Goal: Task Accomplishment & Management: Use online tool/utility

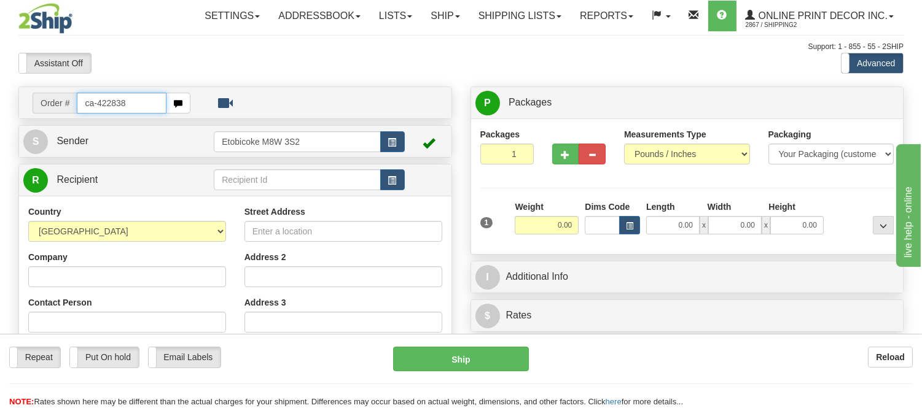
type input "ca-422838"
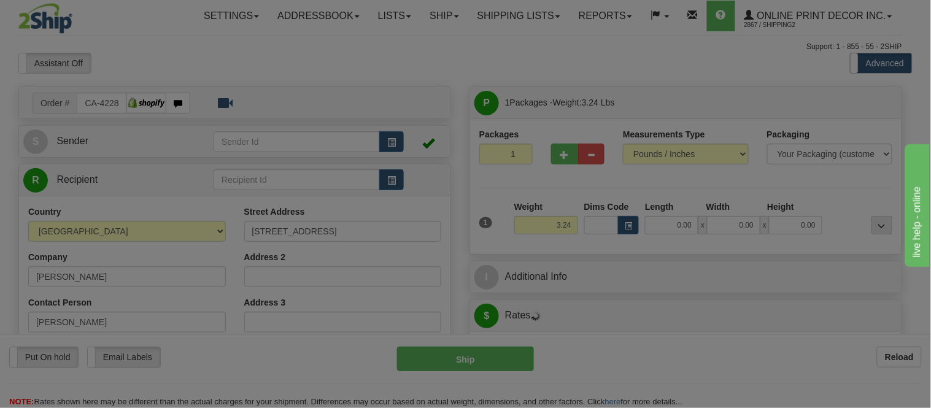
type input "CALGARY"
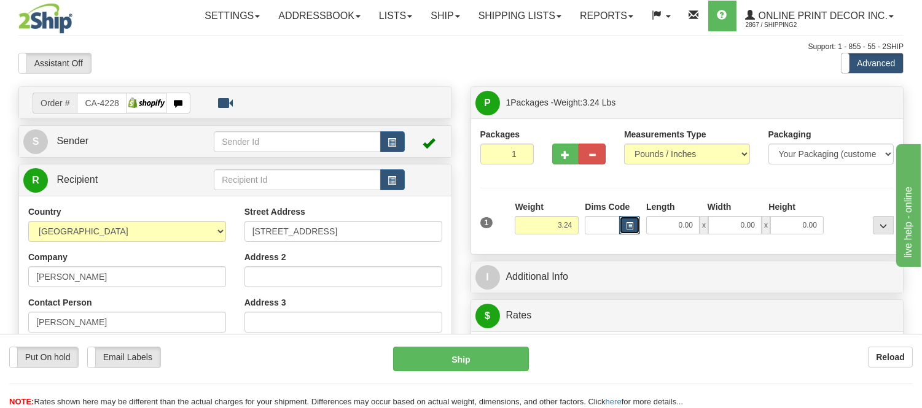
click at [630, 231] on button "button" at bounding box center [629, 225] width 21 height 18
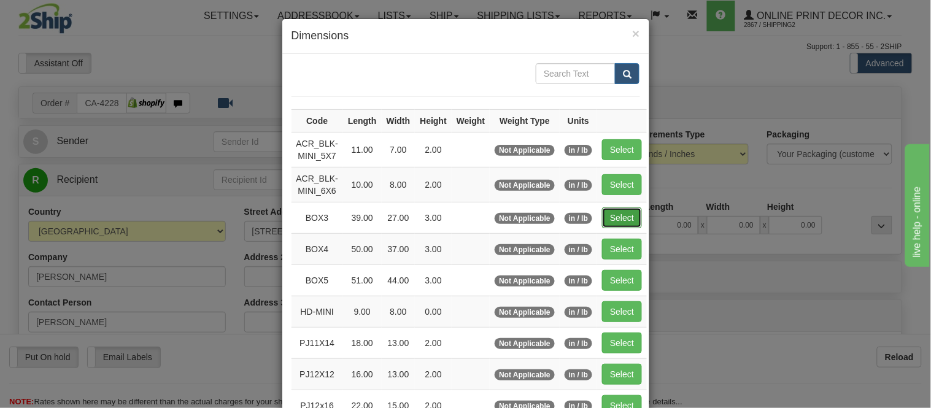
click at [612, 209] on button "Select" at bounding box center [622, 218] width 40 height 21
type input "BOX3"
type input "39.00"
type input "27.00"
type input "3.00"
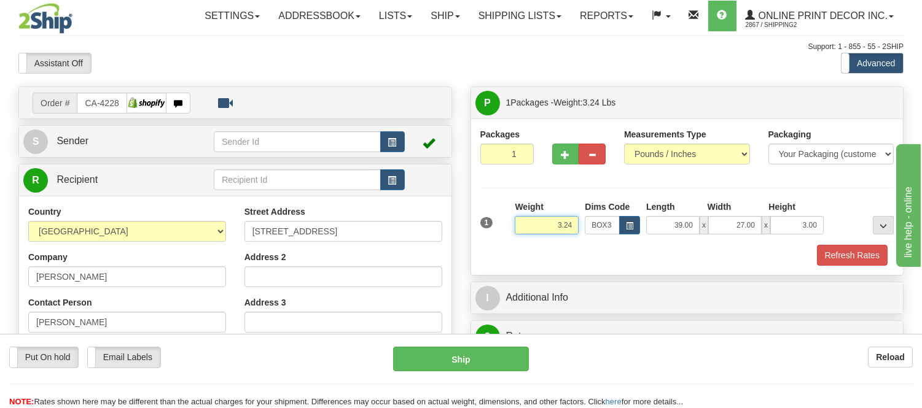
drag, startPoint x: 575, startPoint y: 222, endPoint x: 446, endPoint y: 218, distance: 129.0
click at [446, 87] on div "Order # CA-422838 S" at bounding box center [460, 87] width 903 height 0
type input "10.98"
click at [844, 251] on button "Refresh Rates" at bounding box center [852, 255] width 71 height 21
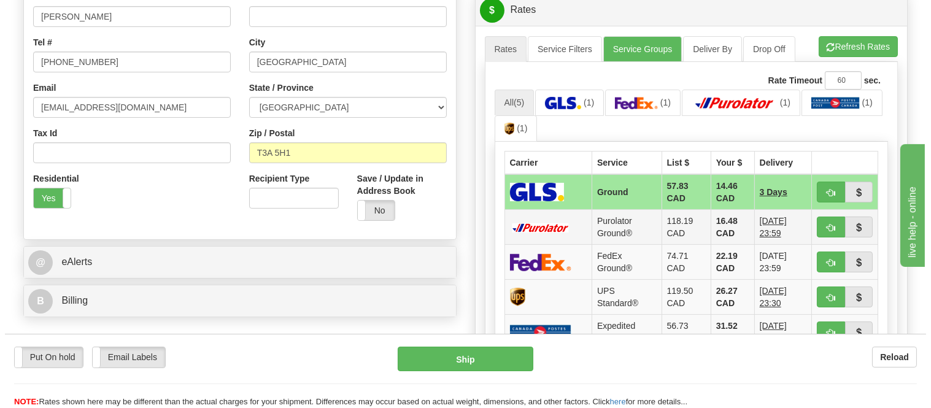
scroll to position [341, 0]
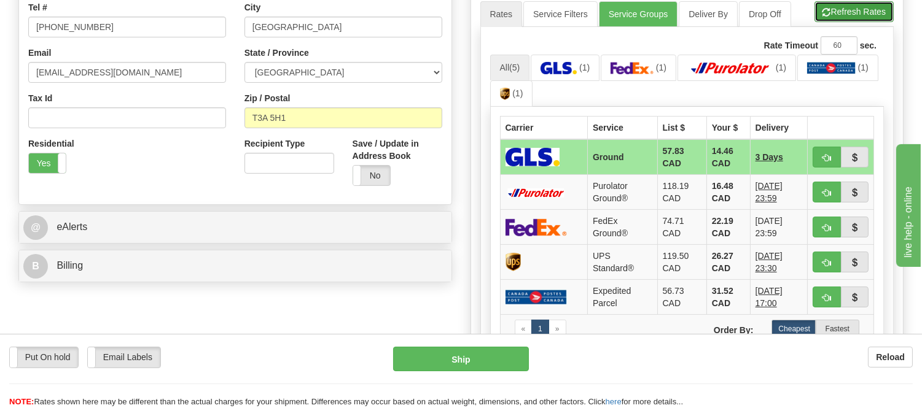
click at [839, 20] on button "Refresh Rates" at bounding box center [853, 11] width 79 height 21
click at [827, 154] on button "button" at bounding box center [826, 157] width 28 height 21
type input "1"
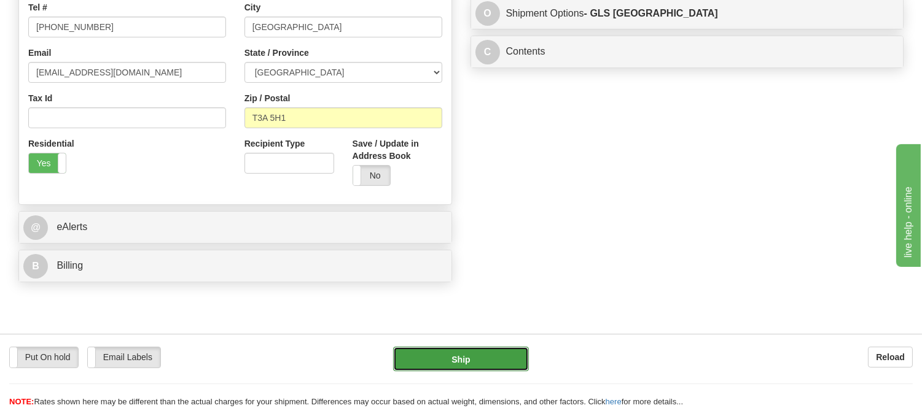
click at [489, 365] on button "Ship" at bounding box center [460, 359] width 135 height 25
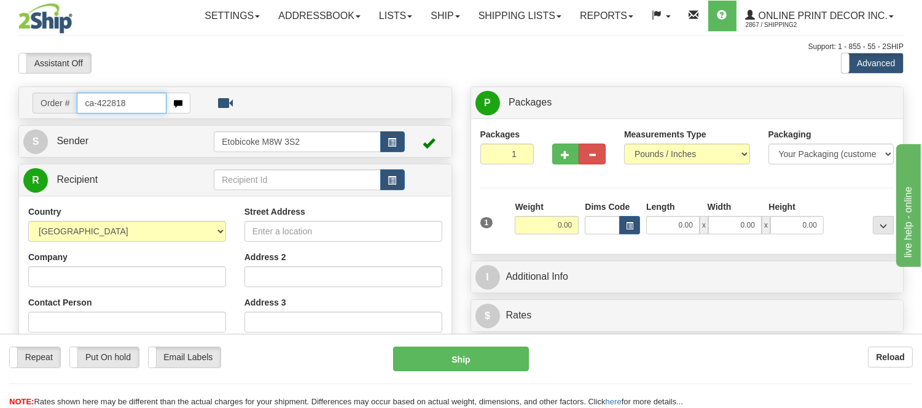
type input "ca-422818"
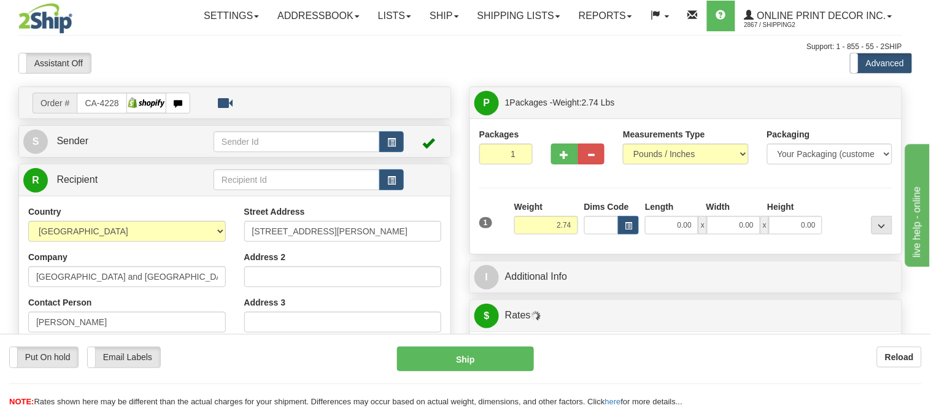
type input "[GEOGRAPHIC_DATA]"
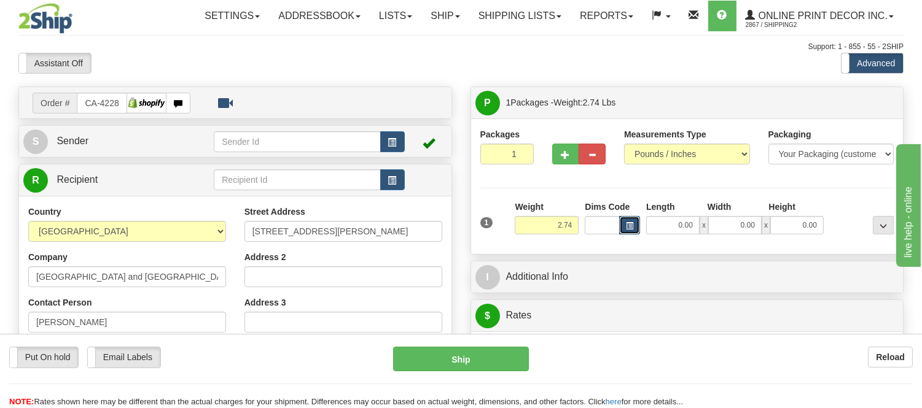
click at [629, 223] on span "button" at bounding box center [629, 226] width 7 height 7
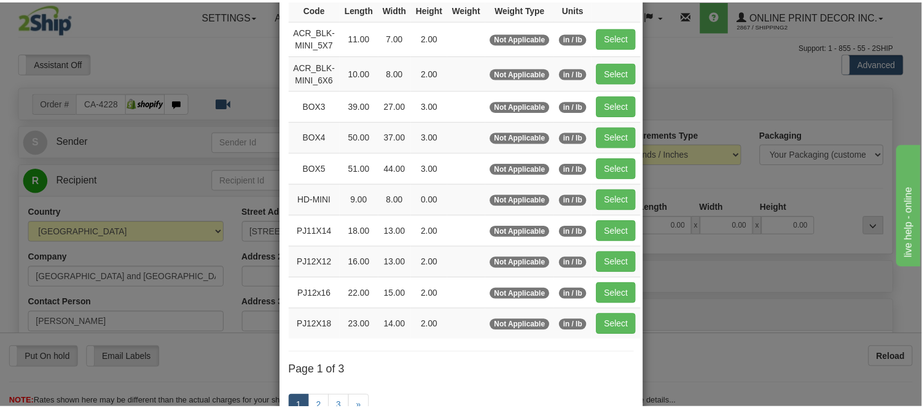
scroll to position [136, 0]
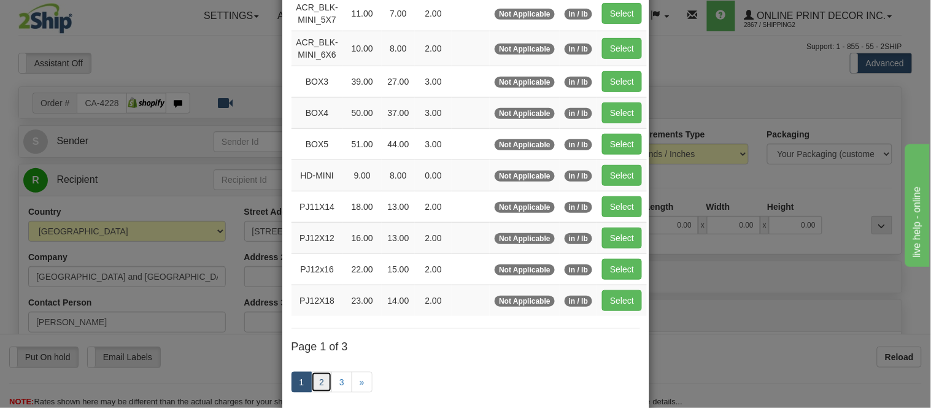
click at [320, 384] on link "2" at bounding box center [321, 382] width 21 height 21
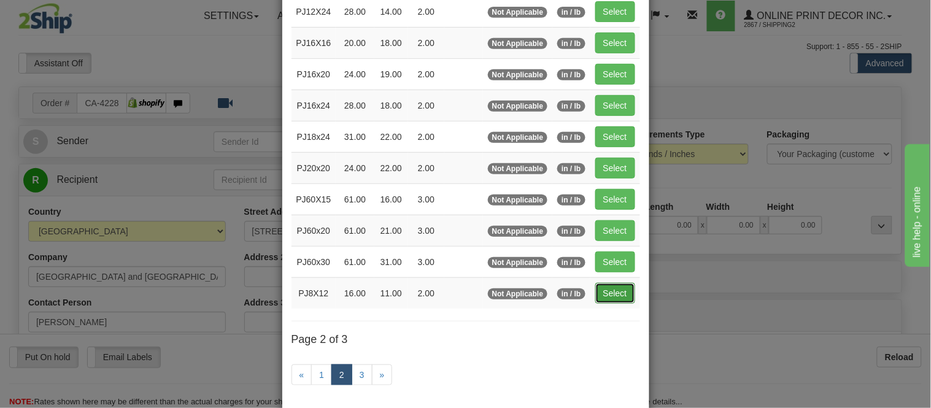
click at [617, 290] on button "Select" at bounding box center [616, 293] width 40 height 21
type input "PJ8X12"
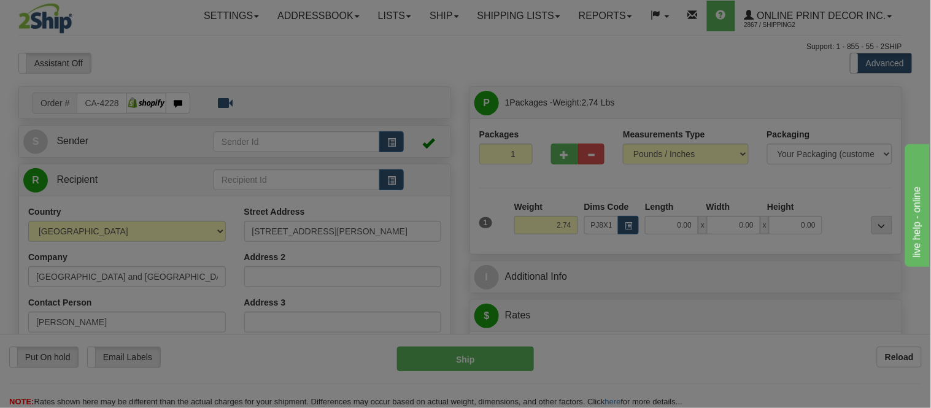
type input "16.00"
type input "11.00"
type input "2.00"
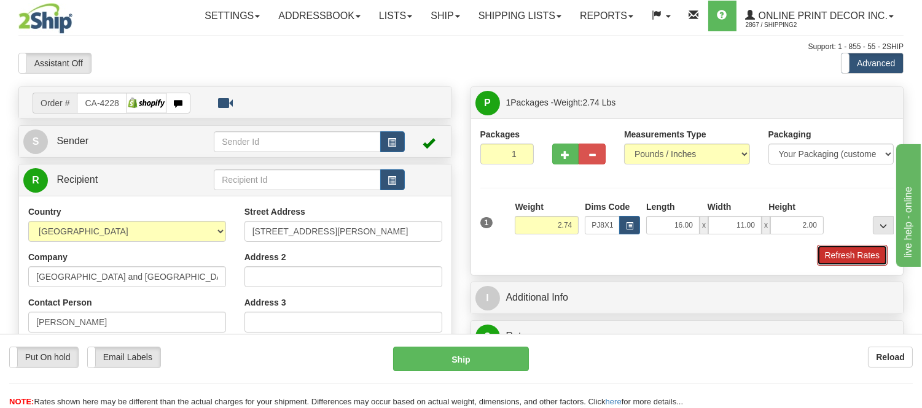
click at [869, 258] on button "Refresh Rates" at bounding box center [852, 255] width 71 height 21
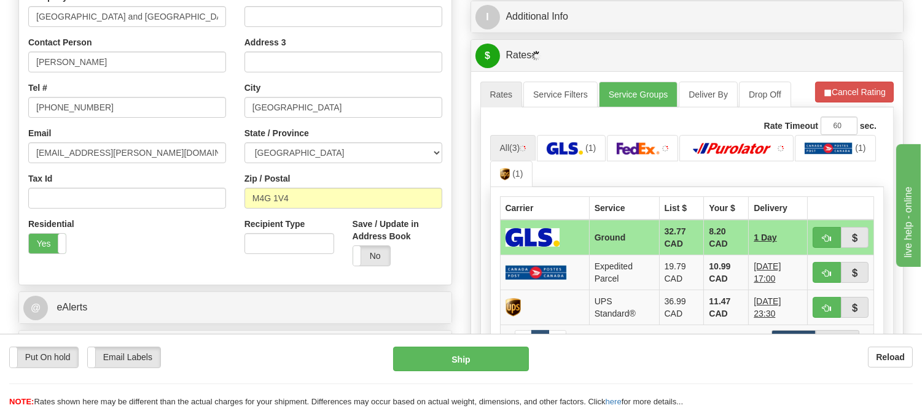
scroll to position [290, 0]
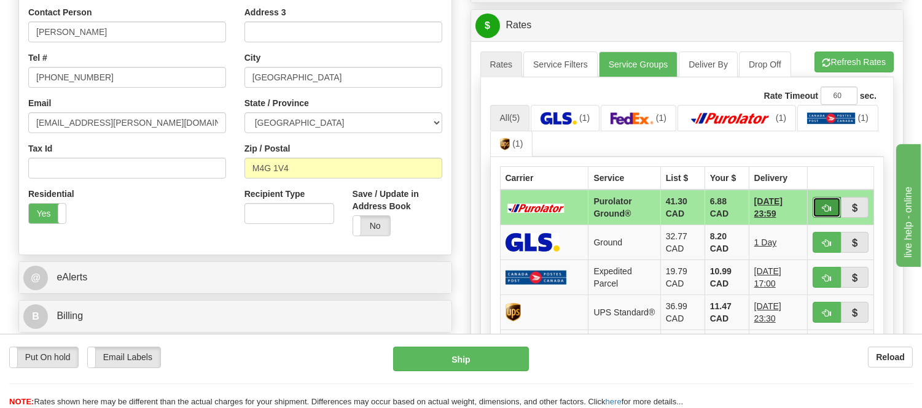
click at [823, 211] on span "button" at bounding box center [826, 208] width 9 height 8
type input "260"
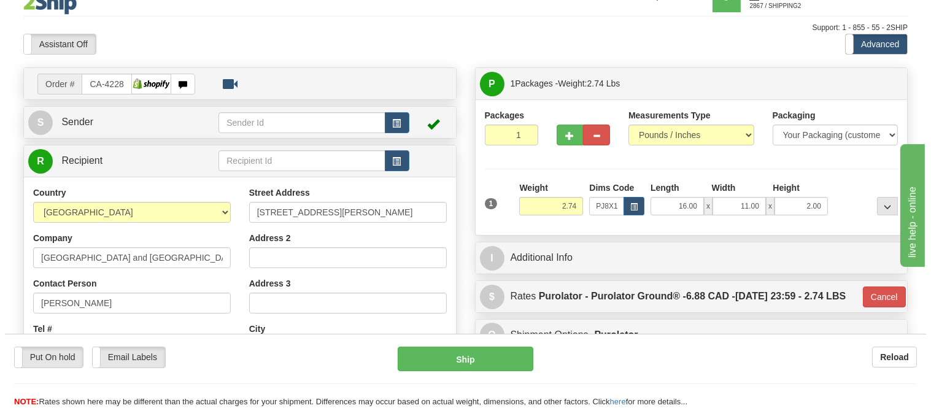
scroll to position [17, 0]
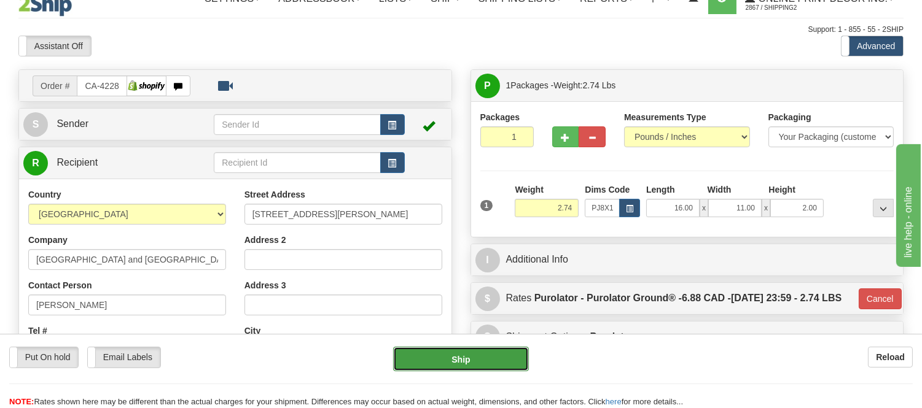
click at [495, 359] on button "Ship" at bounding box center [460, 359] width 135 height 25
